Goal: Task Accomplishment & Management: Use online tool/utility

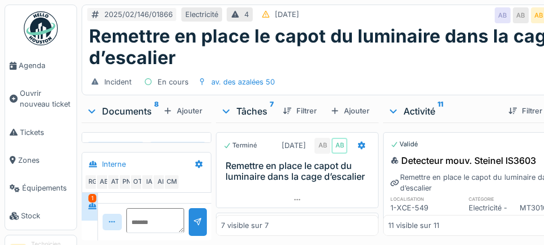
scroll to position [540, 0]
click at [357, 149] on icon at bounding box center [361, 145] width 9 height 7
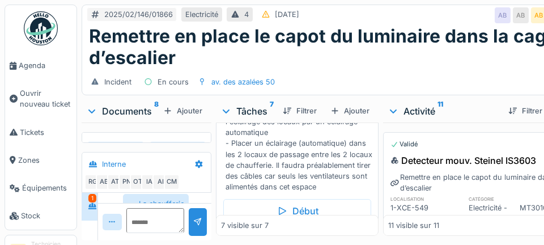
scroll to position [651, 0]
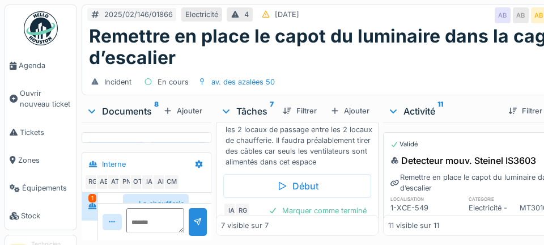
click at [302, 198] on div "Début" at bounding box center [297, 186] width 148 height 24
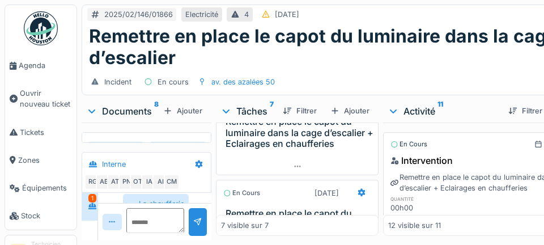
scroll to position [479, 0]
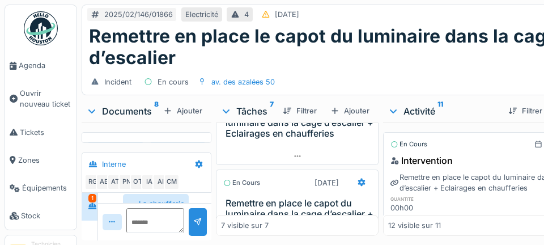
click at [361, 188] on div at bounding box center [361, 182] width 9 height 11
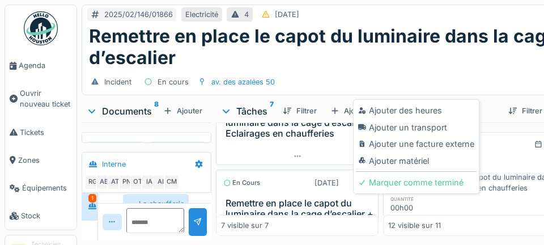
click at [442, 132] on div "Ajouter un transport" at bounding box center [416, 127] width 121 height 17
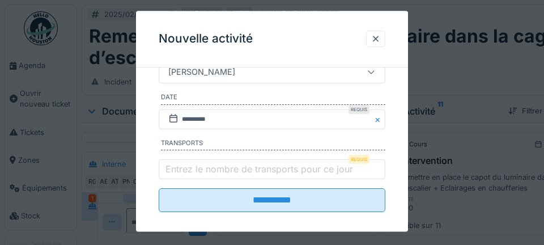
scroll to position [224, 0]
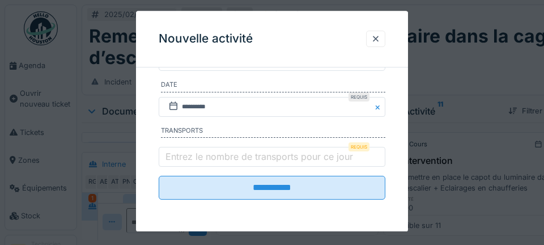
click at [199, 157] on label "Entrez le nombre de transports pour ce jour" at bounding box center [259, 157] width 192 height 14
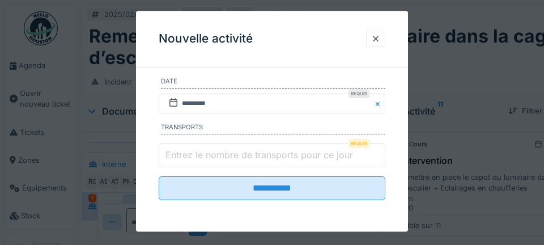
click at [199, 157] on input "Entrez le nombre de transports pour ce jour" at bounding box center [272, 156] width 227 height 24
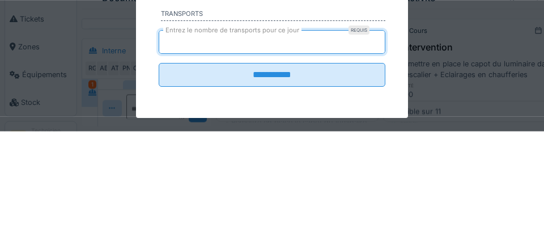
type input "*"
click at [159, 177] on input "**********" at bounding box center [272, 189] width 227 height 24
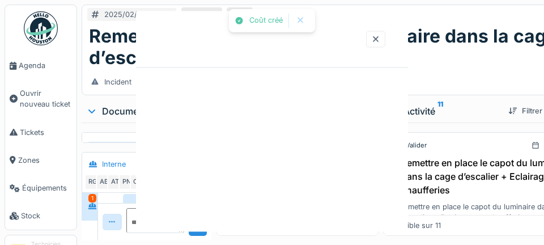
scroll to position [0, 0]
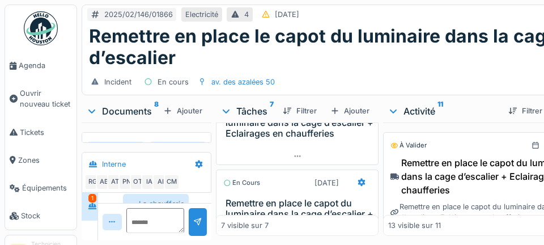
click at [33, 67] on span "Agenda" at bounding box center [45, 65] width 53 height 11
